Goal: Task Accomplishment & Management: Complete application form

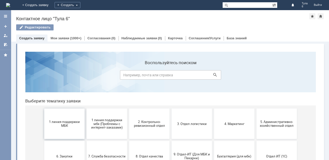
click at [62, 123] on span "1 линия поддержки МБК" at bounding box center [64, 124] width 37 height 8
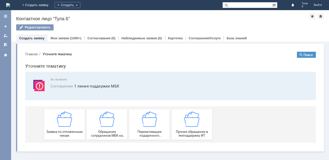
click at [62, 123] on img at bounding box center [64, 118] width 15 height 15
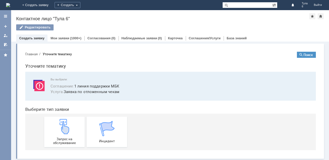
click at [62, 123] on img at bounding box center [64, 126] width 15 height 15
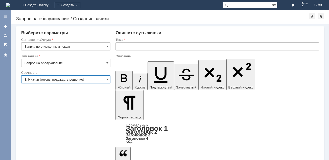
click at [47, 78] on input "3. Низкая (готовы подождать решение)" at bounding box center [65, 79] width 89 height 8
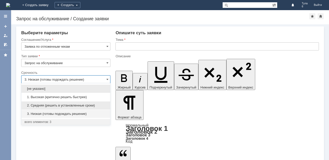
click at [48, 106] on span "2. Средняя (решить в установленные сроки)" at bounding box center [66, 105] width 83 height 4
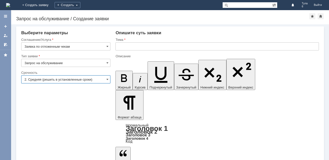
type input "2. Средняя (решить в установленные сроки)"
click at [118, 46] on input "text" at bounding box center [218, 46] width 204 height 8
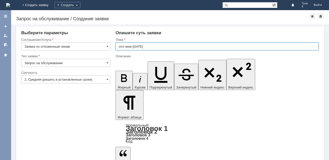
type input "отл.чеки [DATE]"
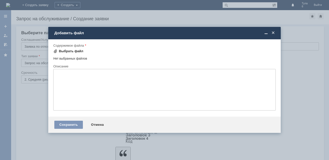
click at [56, 49] on span at bounding box center [55, 51] width 4 height 4
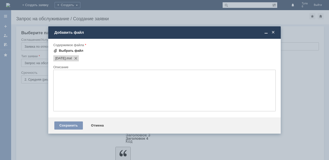
click at [48, 53] on div "Внимание! Форма добавления Содержимое файла Выбрать файл [DATE] .mxl Перетащите…" at bounding box center [164, 78] width 233 height 78
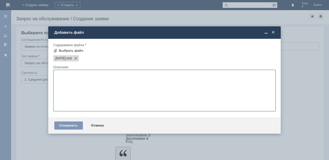
click at [59, 81] on textarea at bounding box center [164, 90] width 223 height 41
type textarea "отлож чеки"
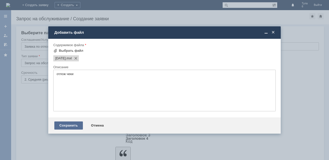
click at [68, 124] on div "Сохранить" at bounding box center [68, 125] width 29 height 8
